Goal: Information Seeking & Learning: Learn about a topic

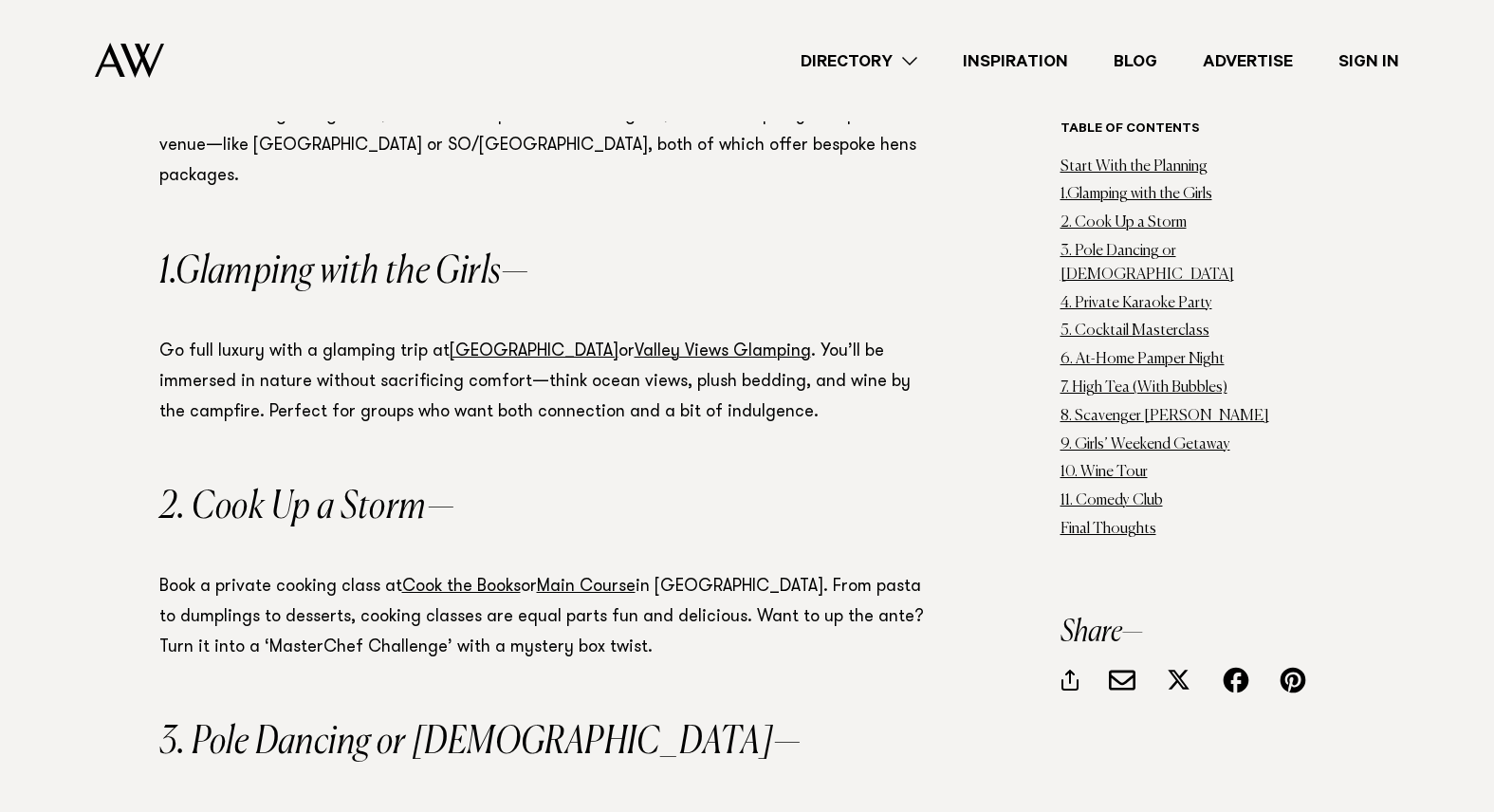
scroll to position [1712, 0]
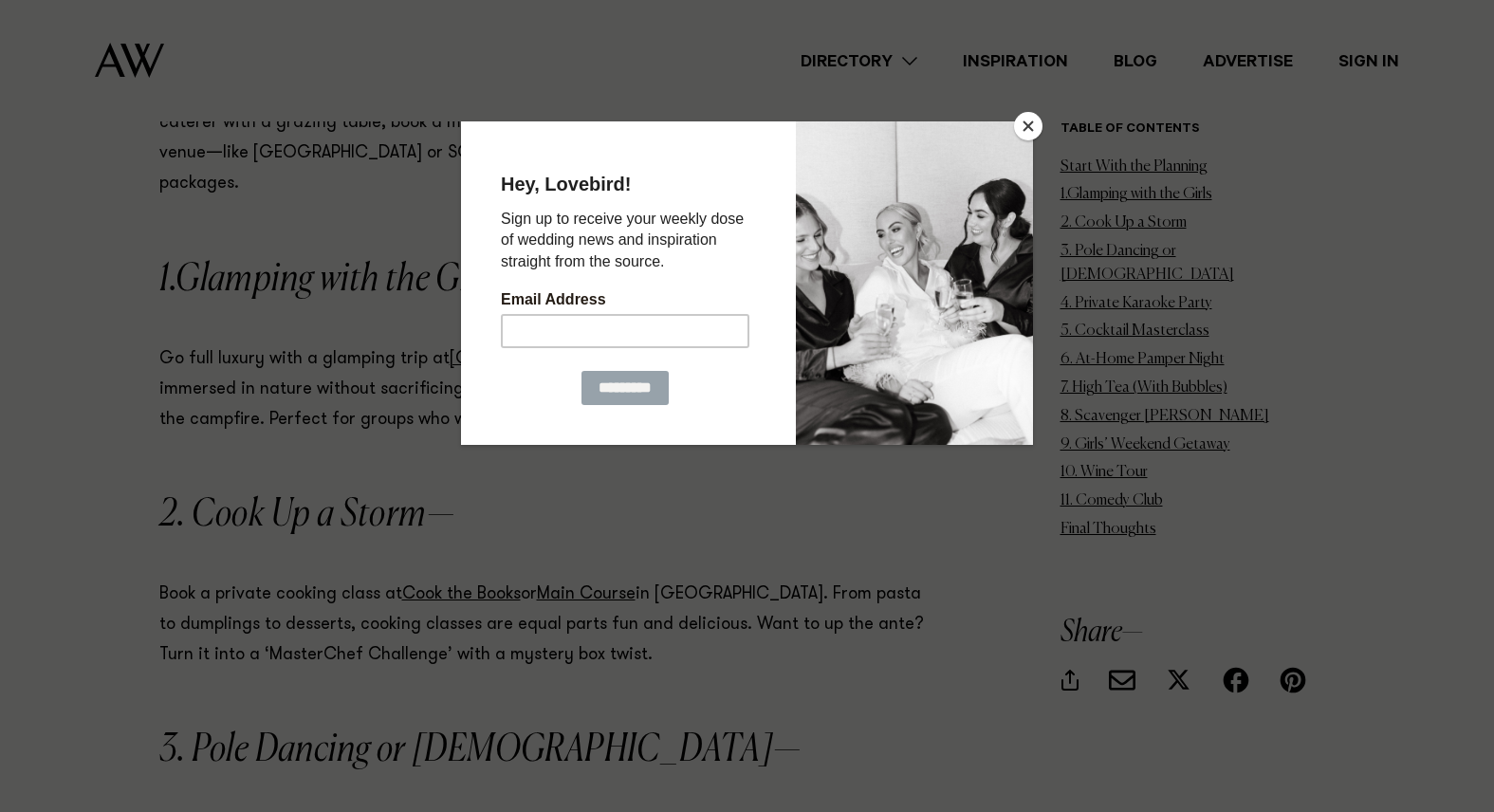
drag, startPoint x: 559, startPoint y: 17, endPoint x: 1020, endPoint y: 138, distance: 476.6
click at [1020, 138] on button "Close" at bounding box center [1028, 126] width 29 height 29
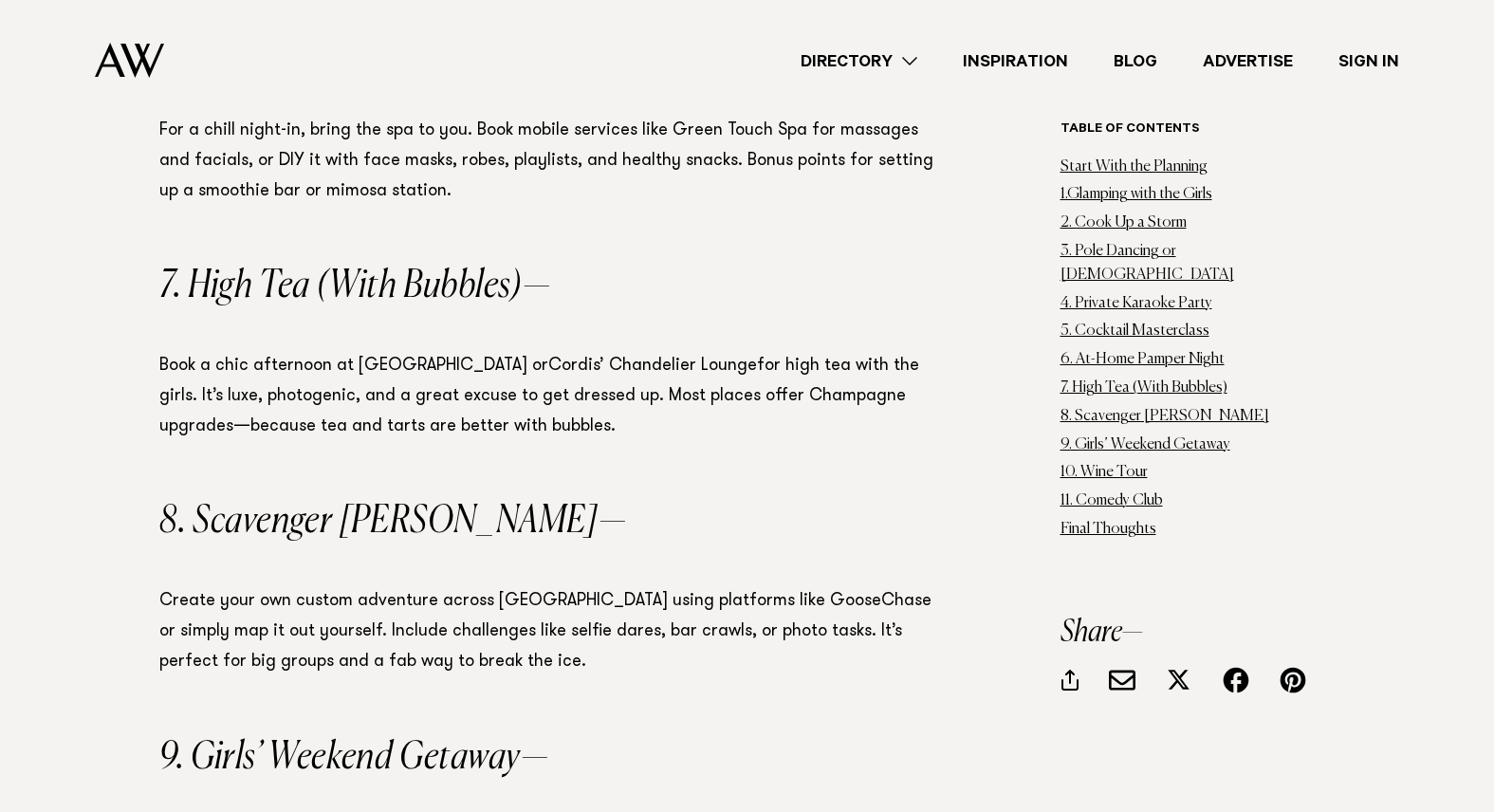
scroll to position [3125, 0]
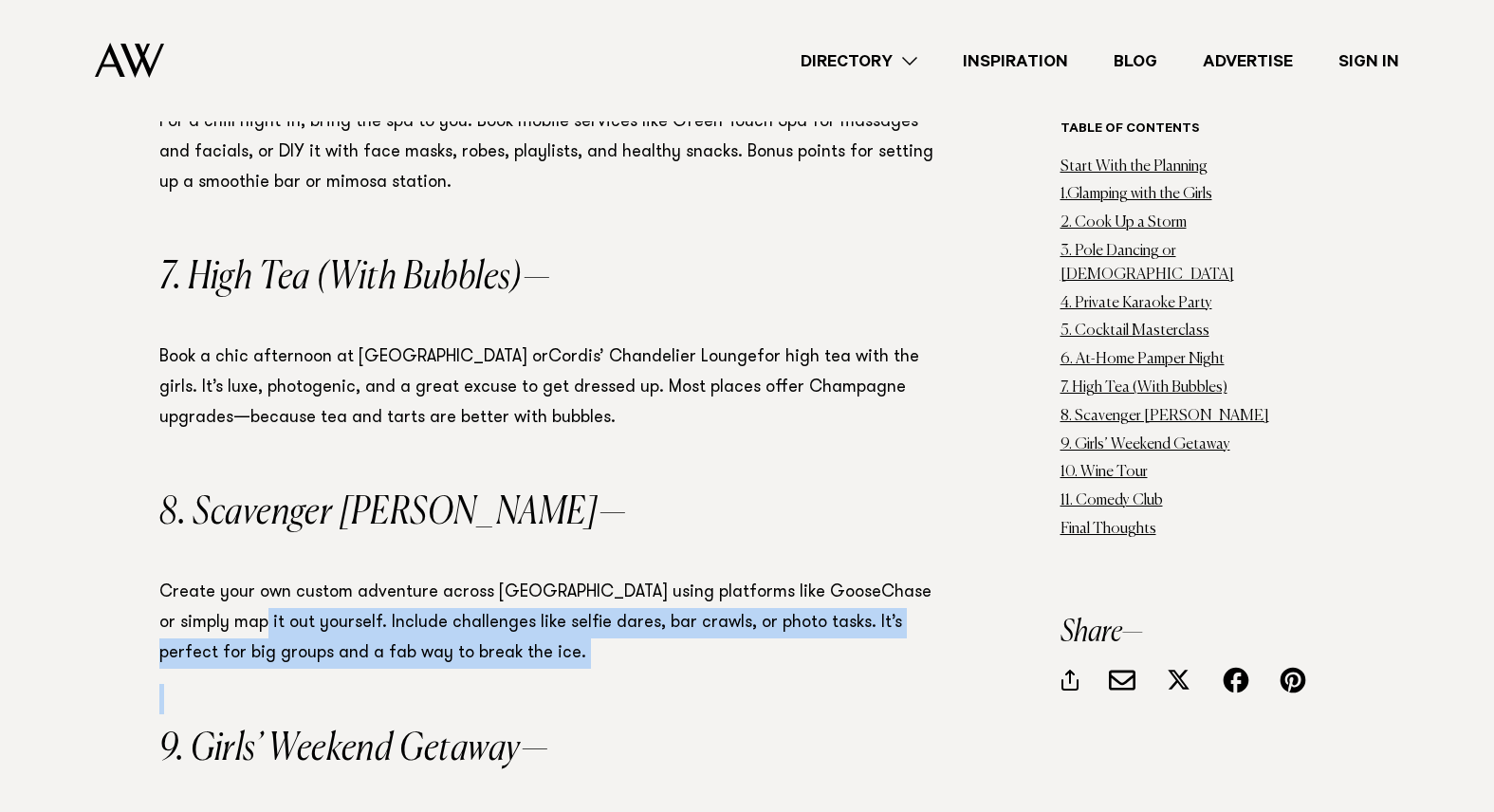
drag, startPoint x: 217, startPoint y: 535, endPoint x: 657, endPoint y: 618, distance: 447.8
click at [657, 618] on section "Table of contents Start With the Planning 1.Glamping with the Girls 2. Cook Up …" at bounding box center [548, 112] width 778 height 3967
click at [657, 683] on p at bounding box center [548, 698] width 778 height 31
drag, startPoint x: 335, startPoint y: 547, endPoint x: 585, endPoint y: 579, distance: 252.0
click at [585, 579] on p "Create your own custom adventure across [GEOGRAPHIC_DATA] using platforms like …" at bounding box center [548, 623] width 778 height 91
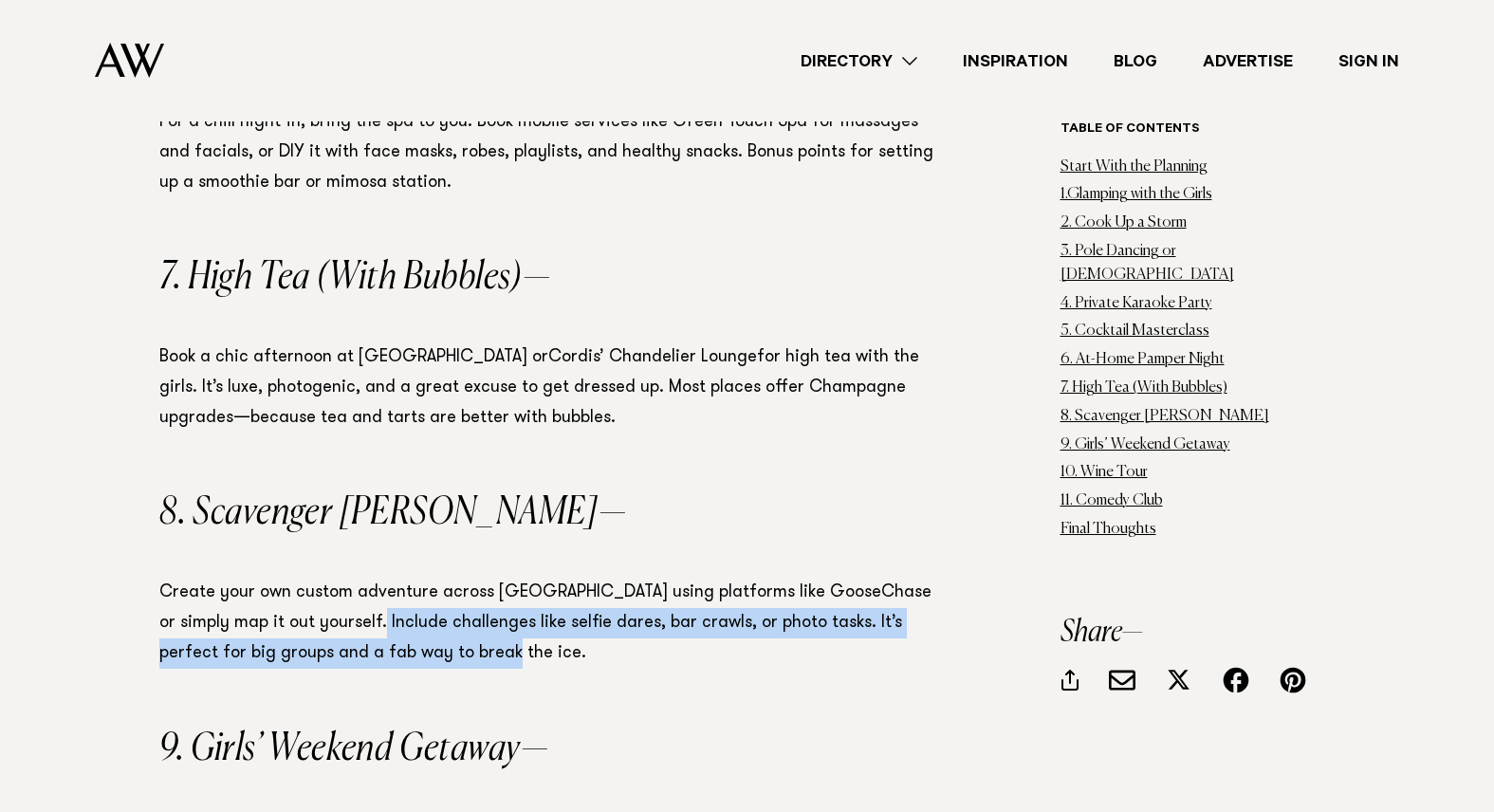
click at [585, 579] on p "Create your own custom adventure across [GEOGRAPHIC_DATA] using platforms like …" at bounding box center [548, 623] width 778 height 91
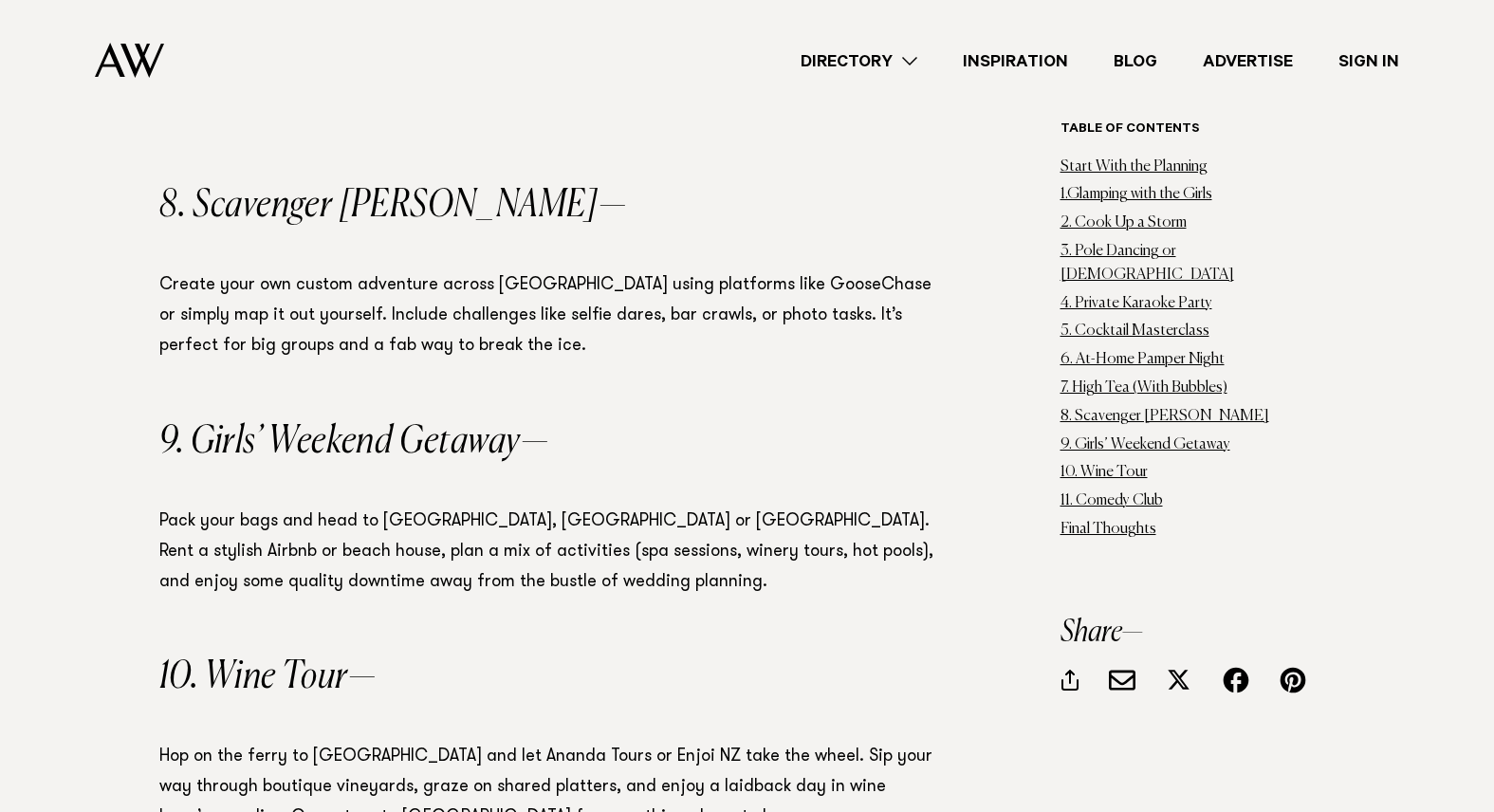
scroll to position [3442, 0]
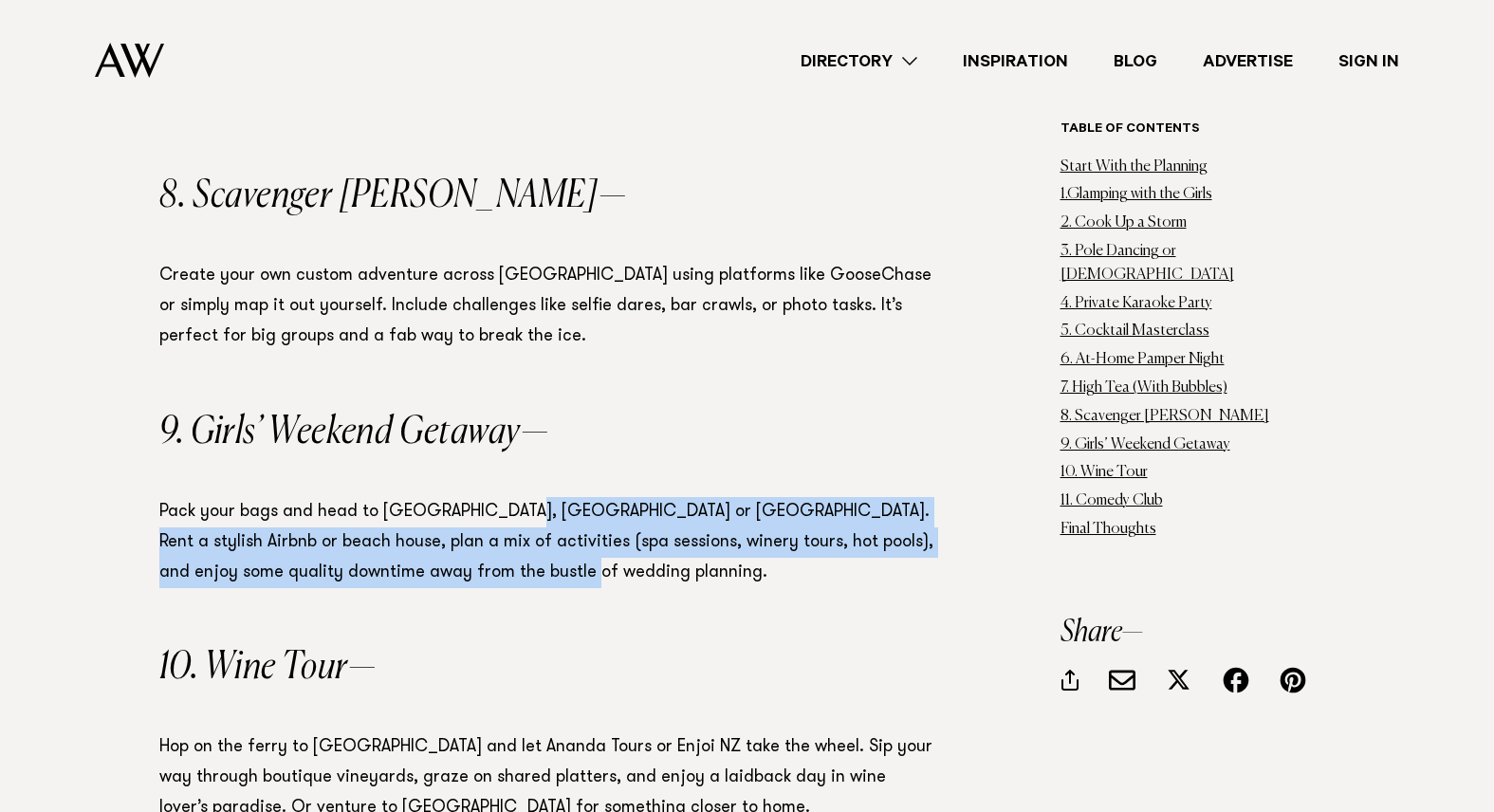
drag, startPoint x: 516, startPoint y: 438, endPoint x: 625, endPoint y: 510, distance: 130.6
click at [625, 510] on p "Pack your bags and head to [GEOGRAPHIC_DATA], [GEOGRAPHIC_DATA] or [GEOGRAPHIC_…" at bounding box center [548, 542] width 778 height 91
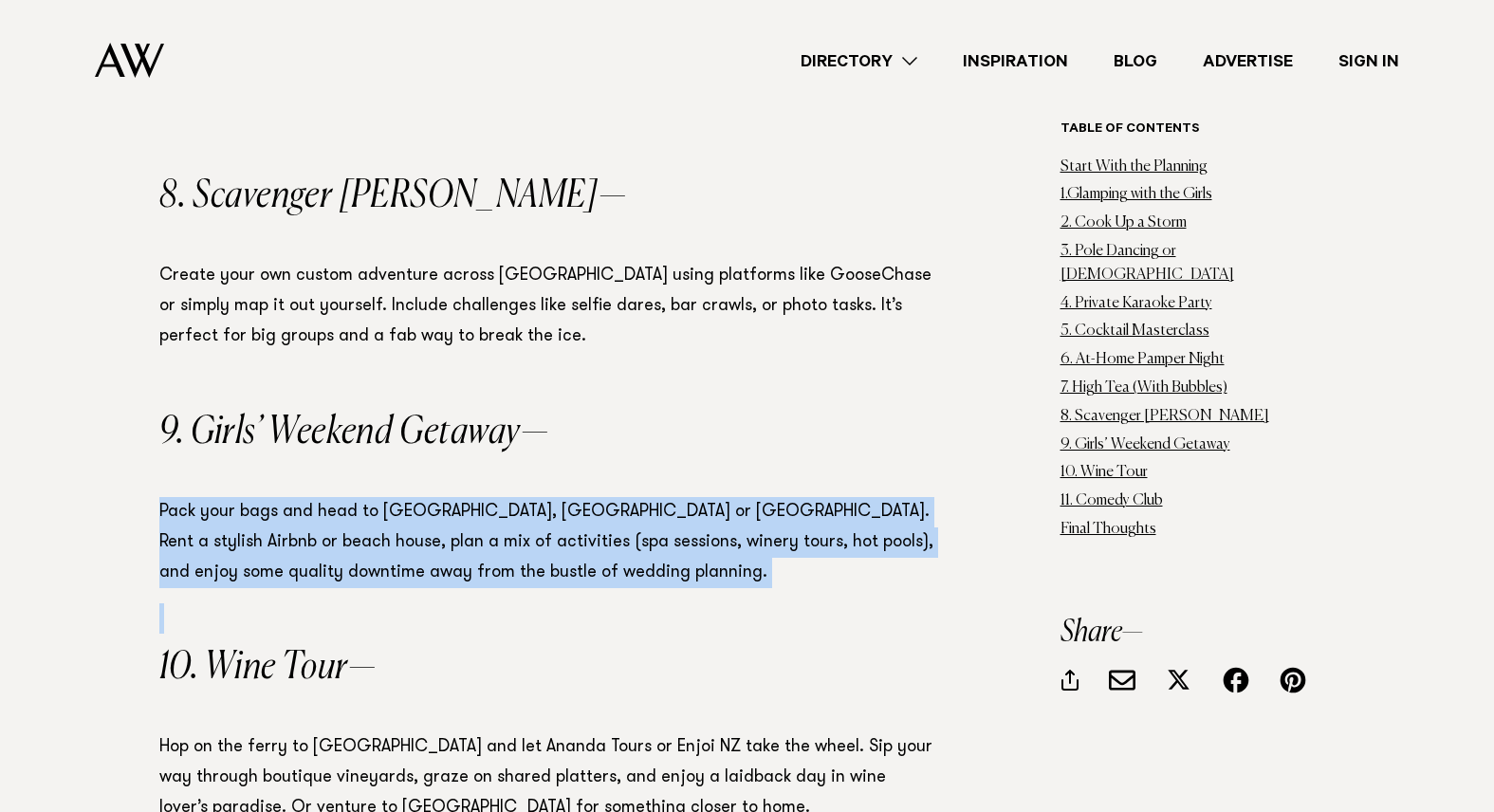
drag, startPoint x: 153, startPoint y: 434, endPoint x: 532, endPoint y: 530, distance: 391.0
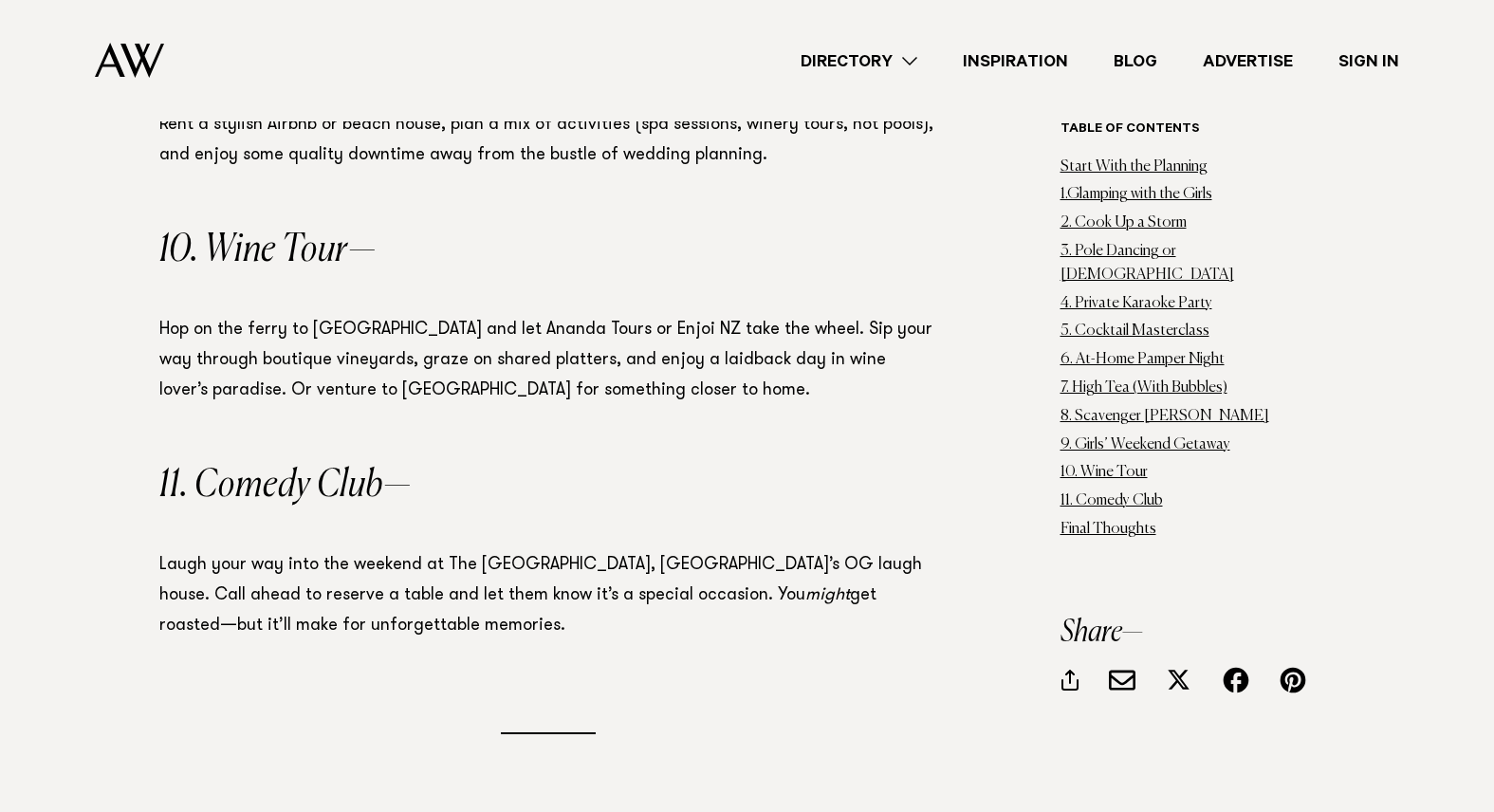
scroll to position [3845, 0]
